Goal: Task Accomplishment & Management: Use online tool/utility

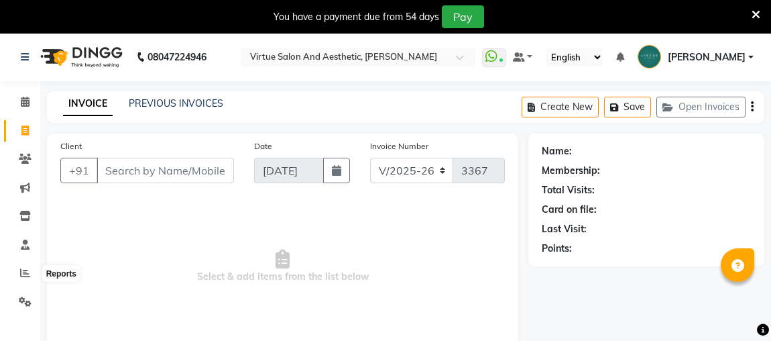
select select "4466"
select select "service"
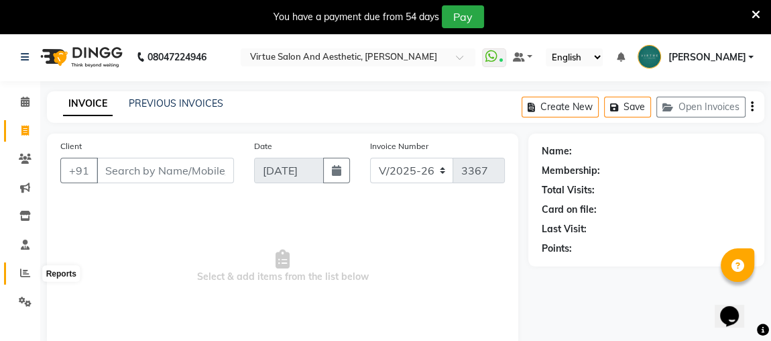
click at [25, 268] on span at bounding box center [24, 273] width 23 height 15
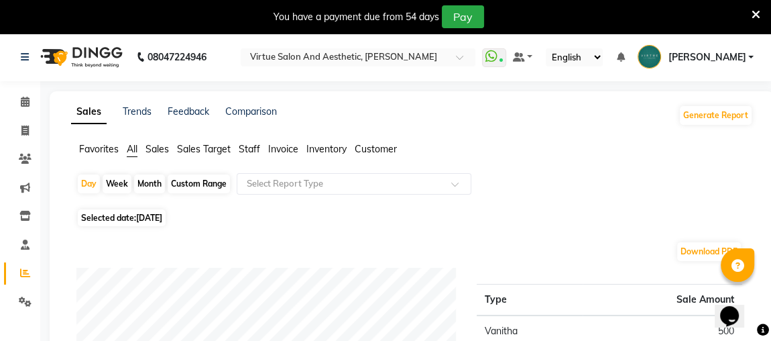
scroll to position [60, 0]
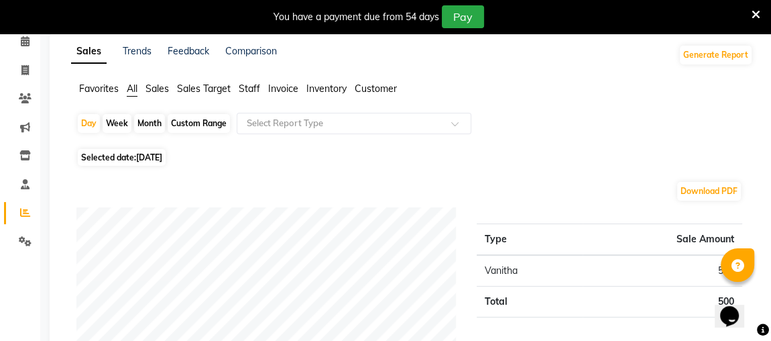
click at [253, 91] on span "Staff" at bounding box center [249, 88] width 21 height 12
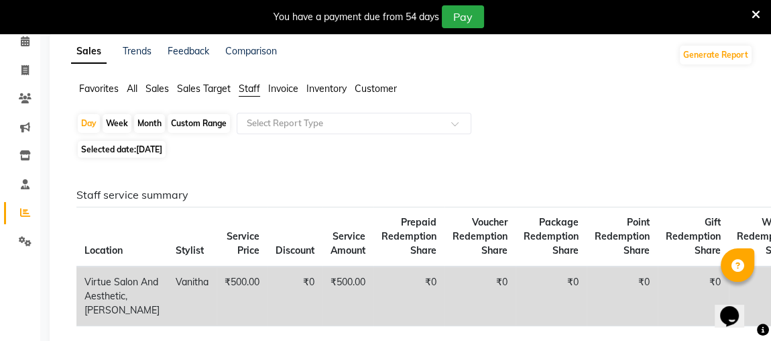
click at [152, 125] on div "Month" at bounding box center [149, 123] width 31 height 19
select select "9"
select select "2025"
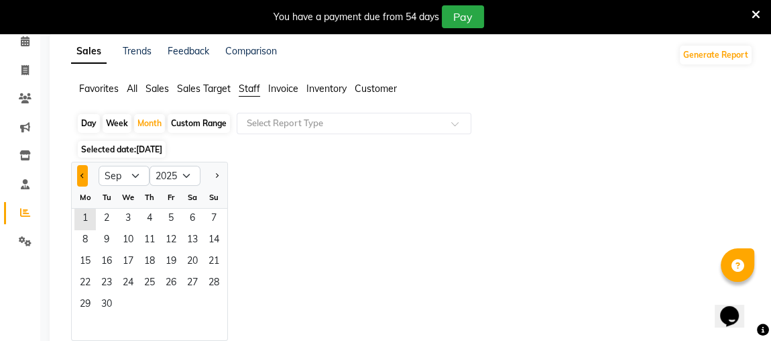
click at [82, 173] on span "Previous month" at bounding box center [82, 175] width 5 height 5
select select "8"
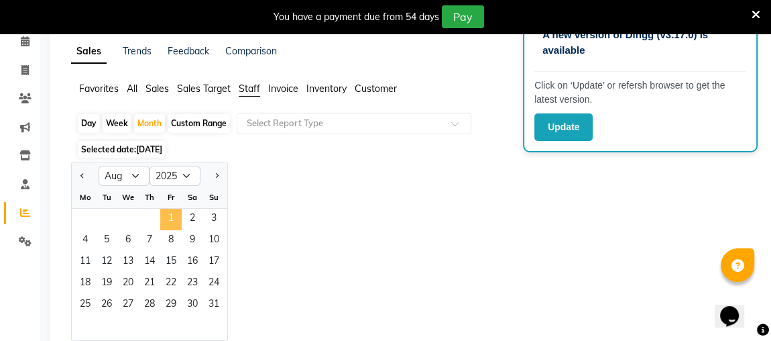
click at [170, 219] on span "1" at bounding box center [170, 219] width 21 height 21
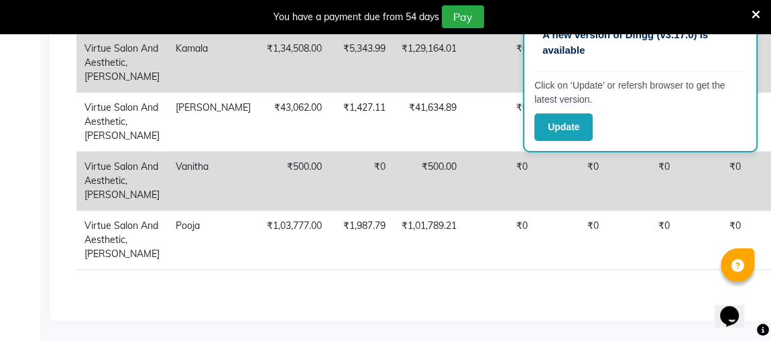
scroll to position [1876, 0]
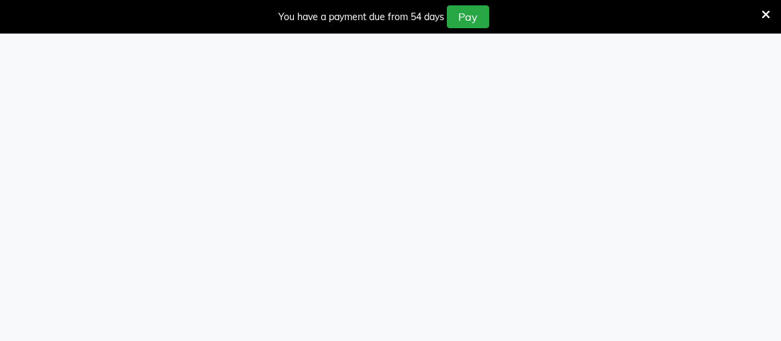
select select "4466"
select select "service"
